Goal: Find specific page/section: Find specific page/section

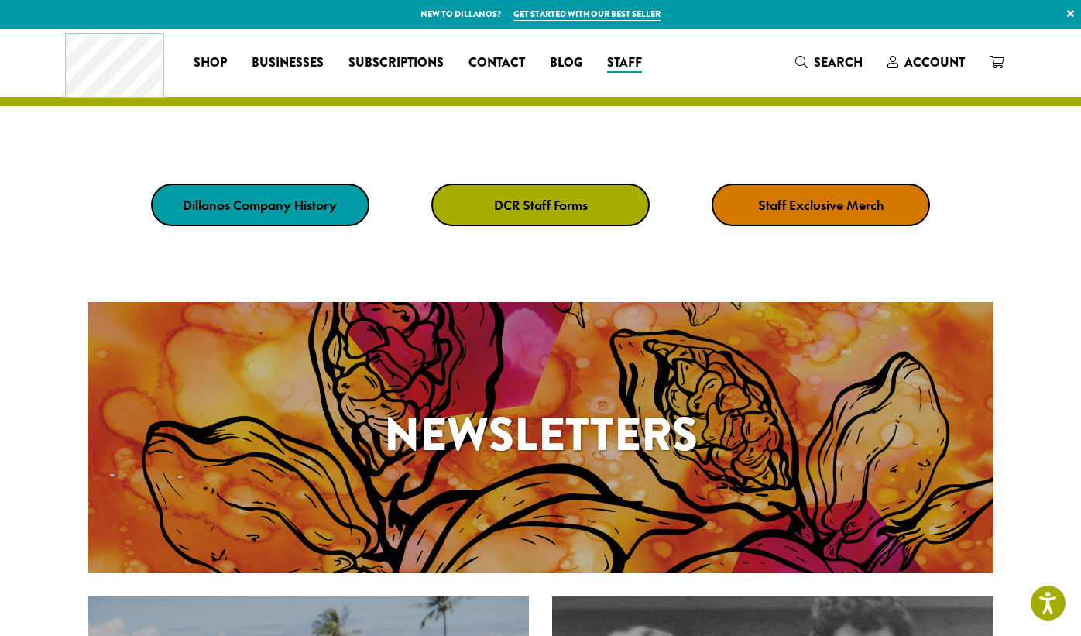
click at [520, 204] on strong "DCR Staff Forms" at bounding box center [541, 205] width 94 height 18
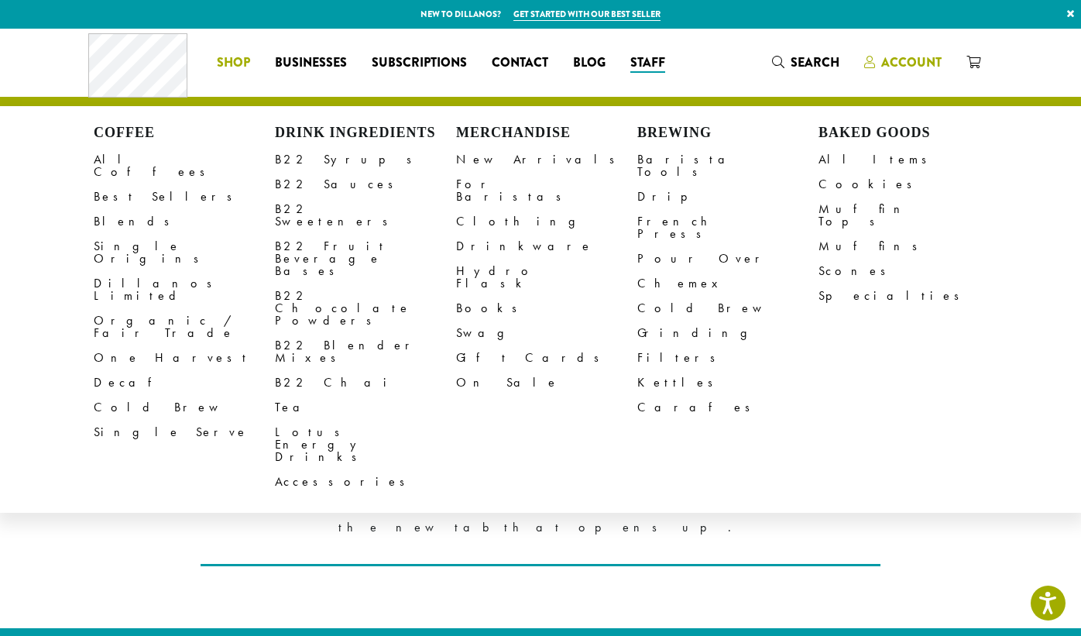
click at [909, 61] on span "Account" at bounding box center [911, 62] width 60 height 18
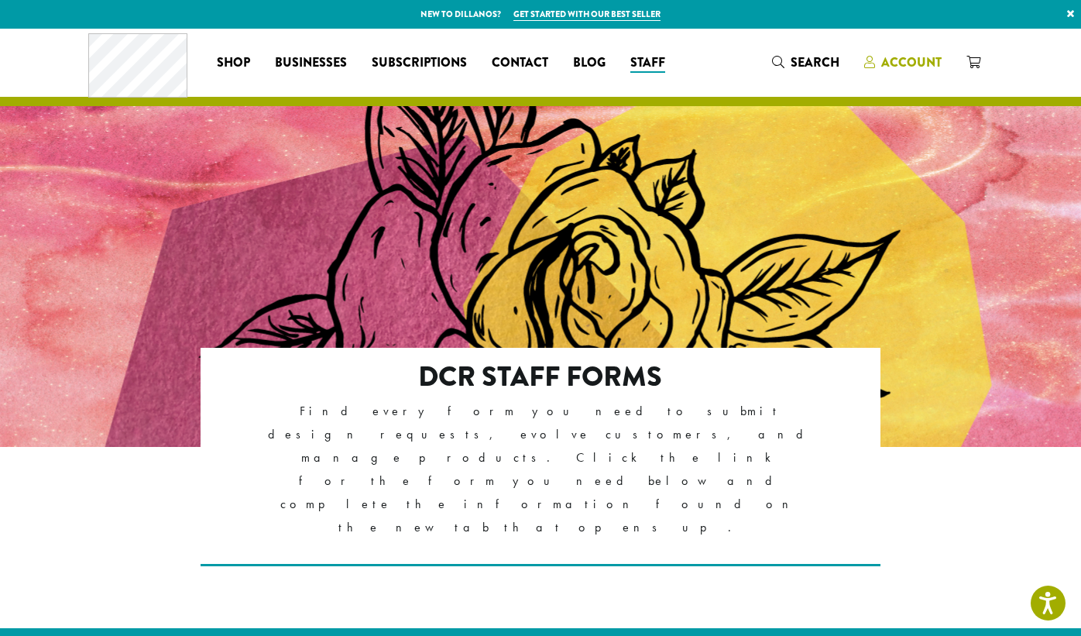
click at [917, 61] on div "Coffee All Coffees Best Sellers Blends Single Origins Dillanos Limited Organic …" at bounding box center [540, 62] width 904 height 64
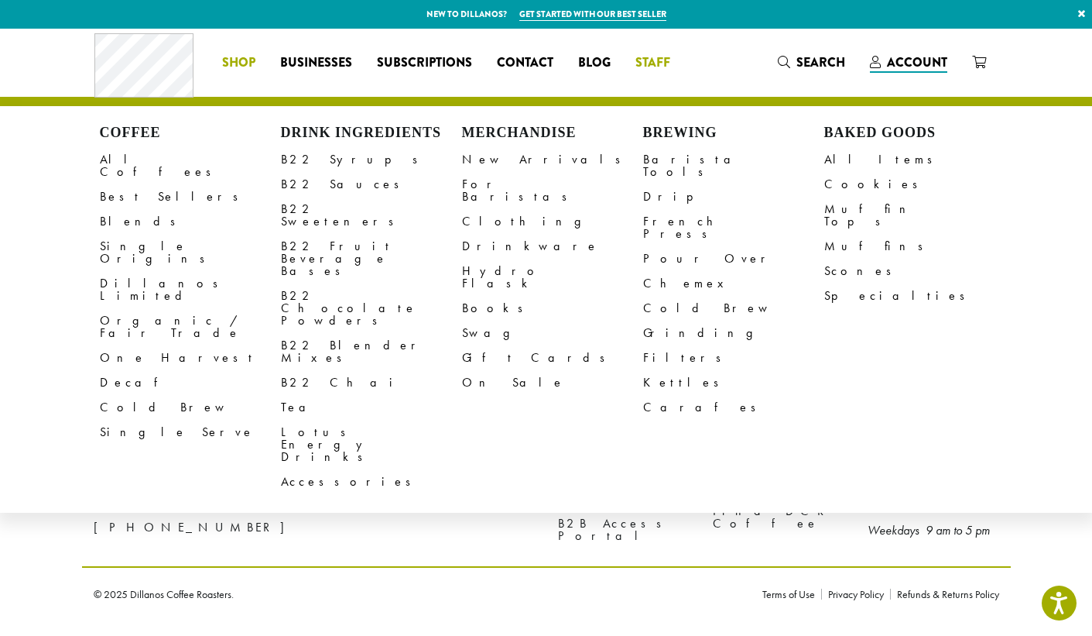
click at [655, 60] on ul "Coffee All Coffees Best Sellers Blends Single Origins Dillanos Limited Organic …" at bounding box center [446, 62] width 473 height 25
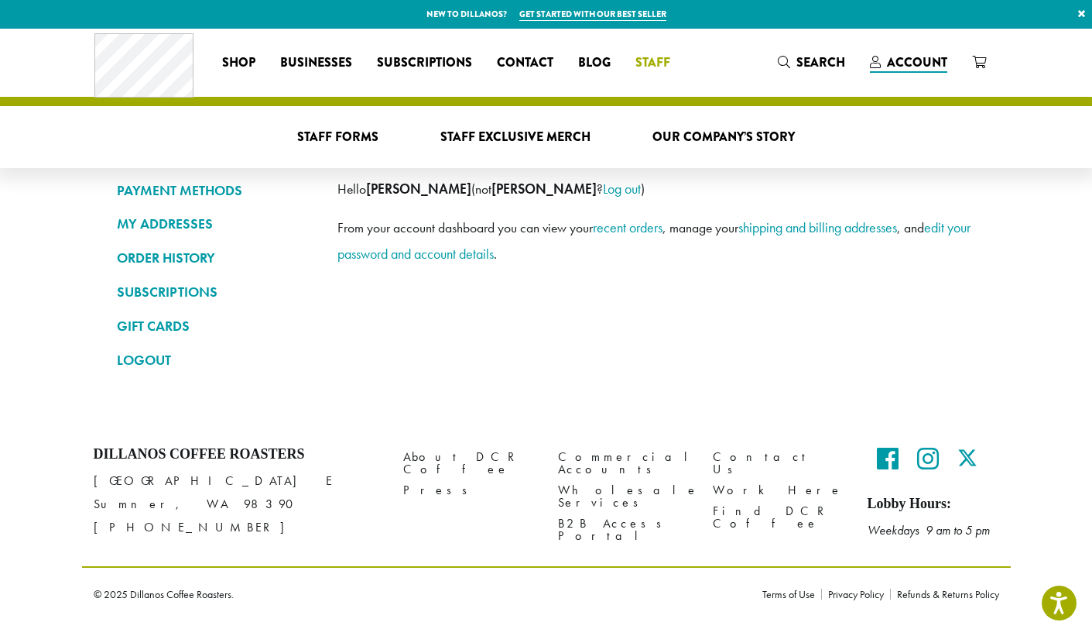
click at [653, 65] on span "Staff" at bounding box center [653, 62] width 35 height 19
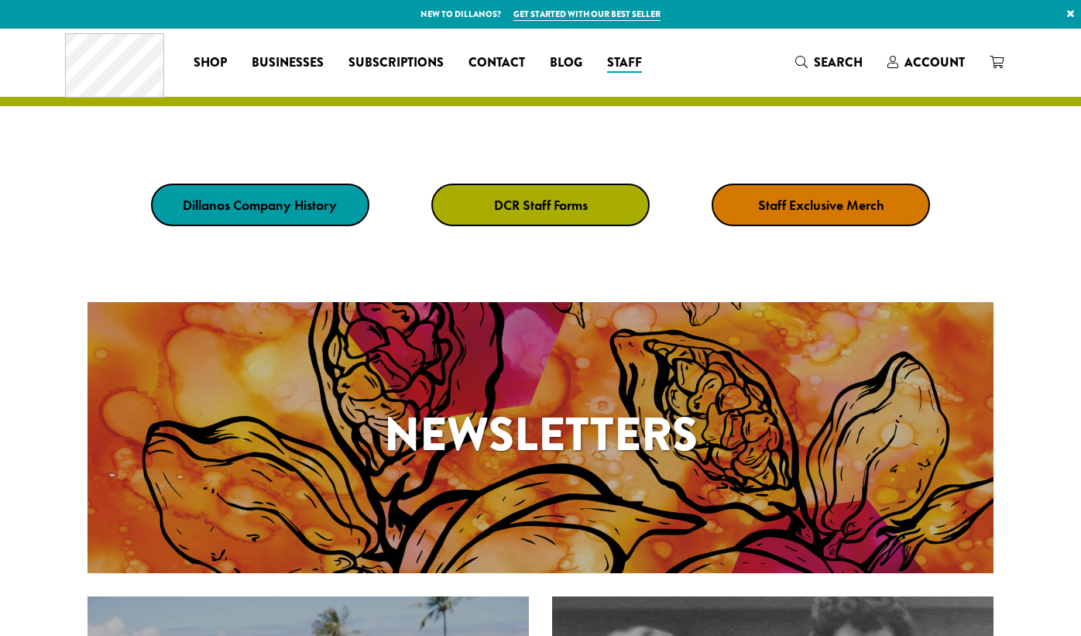
click at [513, 214] on link "DCR Staff Forms" at bounding box center [540, 204] width 218 height 43
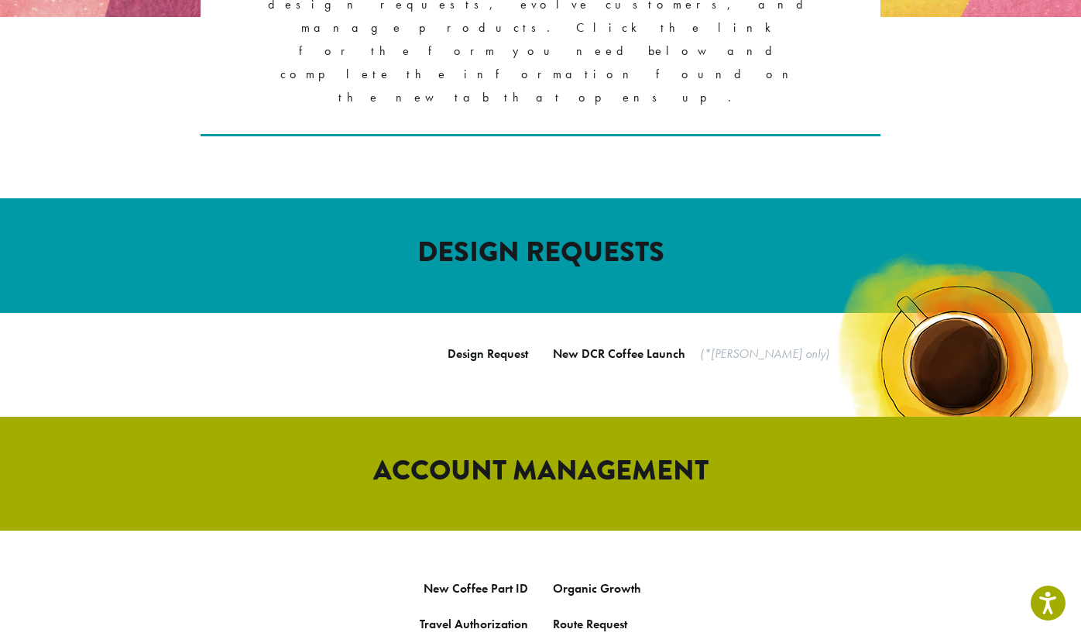
scroll to position [478, 0]
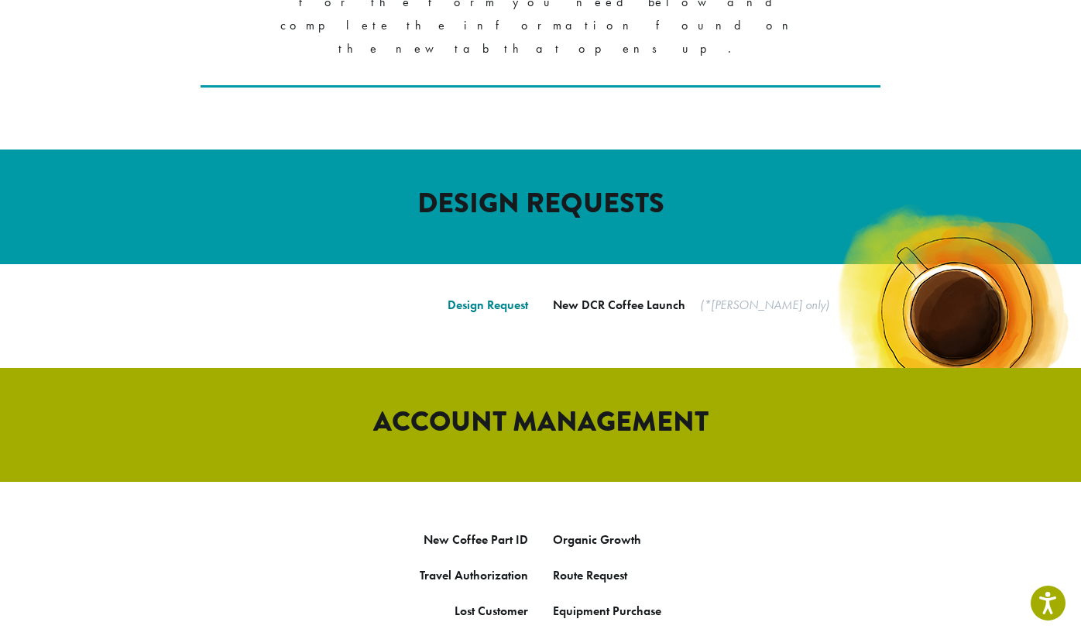
click at [491, 297] on link "Design Request" at bounding box center [488, 305] width 81 height 16
